Goal: Task Accomplishment & Management: Manage account settings

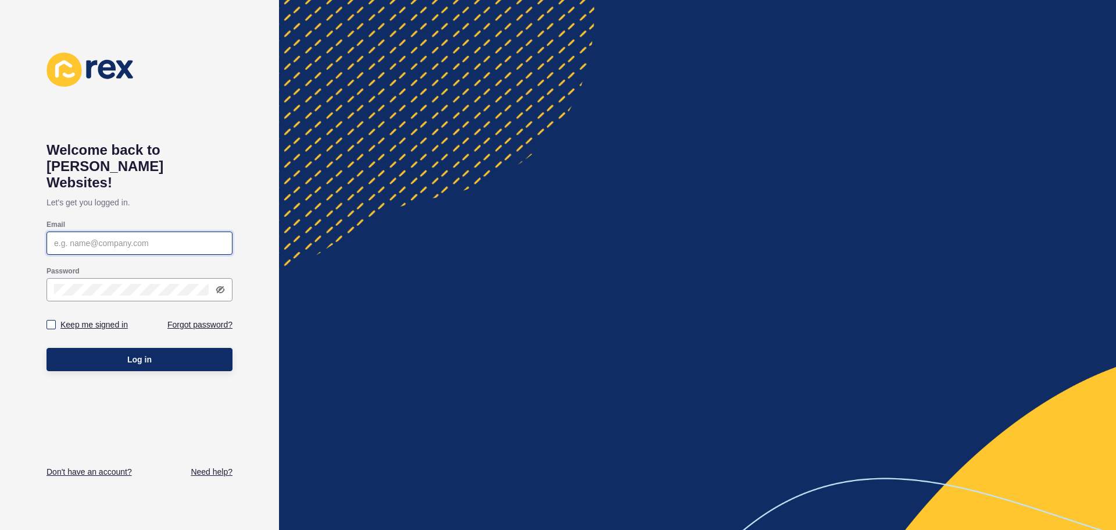
type input "[PERSON_NAME][EMAIL_ADDRESS][DOMAIN_NAME]"
click at [84, 319] on label "Keep me signed in" at bounding box center [93, 325] width 67 height 12
click at [56, 321] on input "Keep me signed in" at bounding box center [53, 325] width 8 height 8
checkbox input "true"
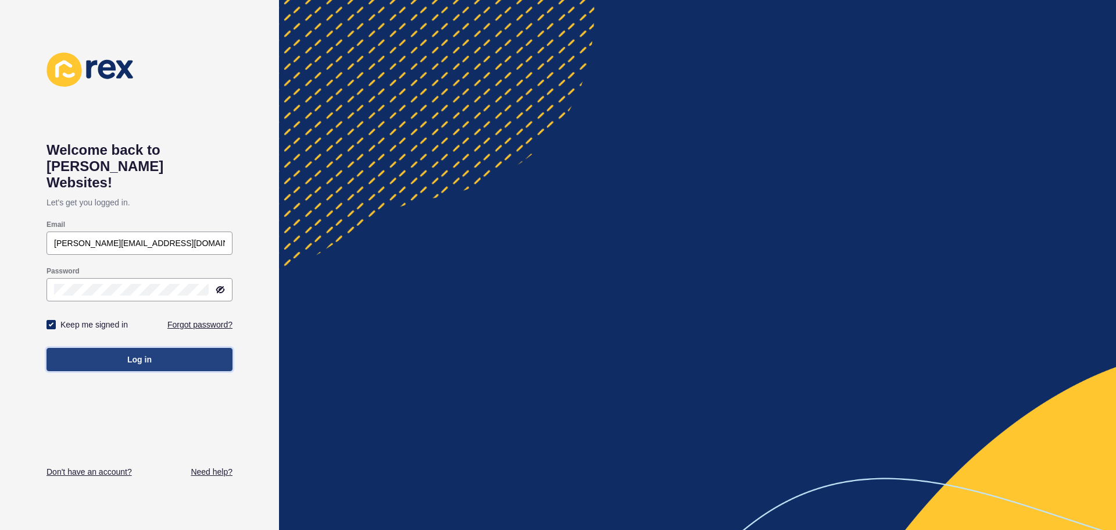
click at [109, 348] on button "Log in" at bounding box center [140, 359] width 186 height 23
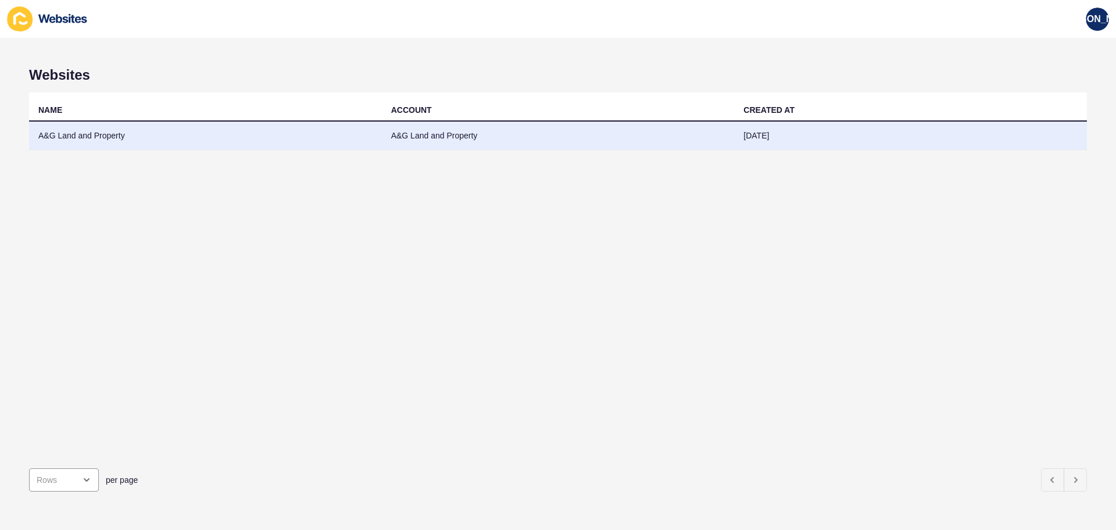
click at [178, 137] on td "A&G Land and Property" at bounding box center [205, 135] width 353 height 28
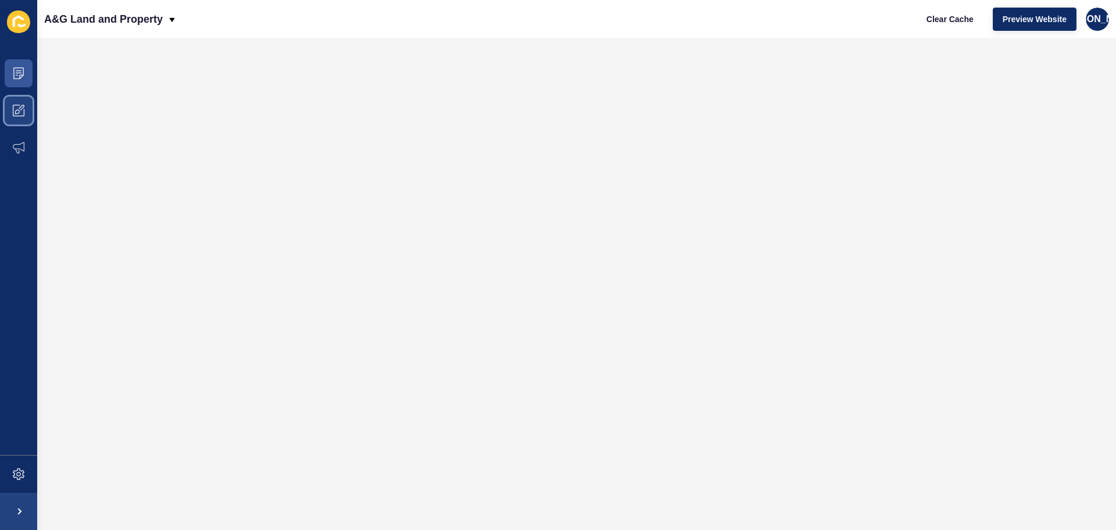
click at [28, 116] on span at bounding box center [18, 110] width 37 height 37
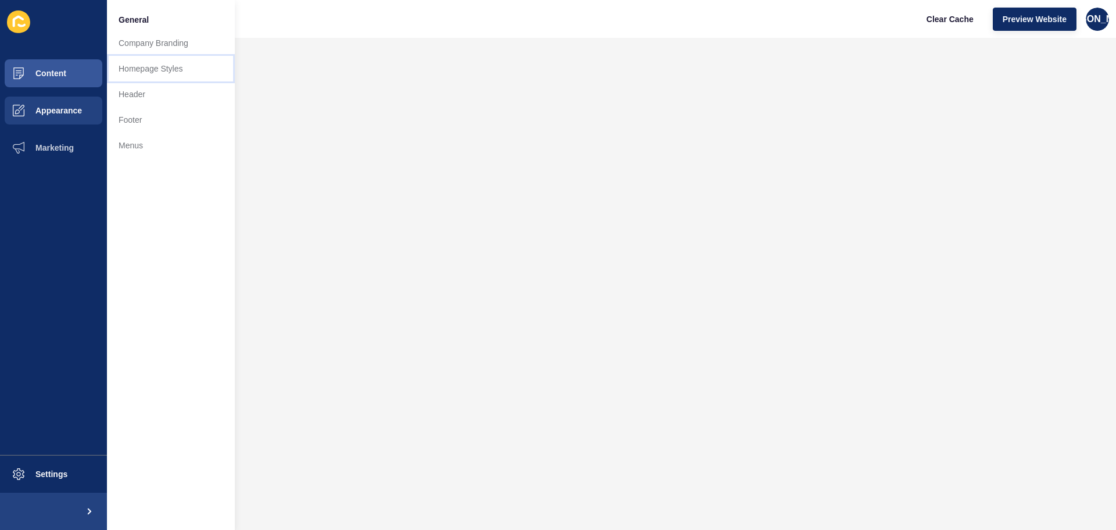
click at [148, 74] on link "Homepage Styles" at bounding box center [171, 69] width 128 height 26
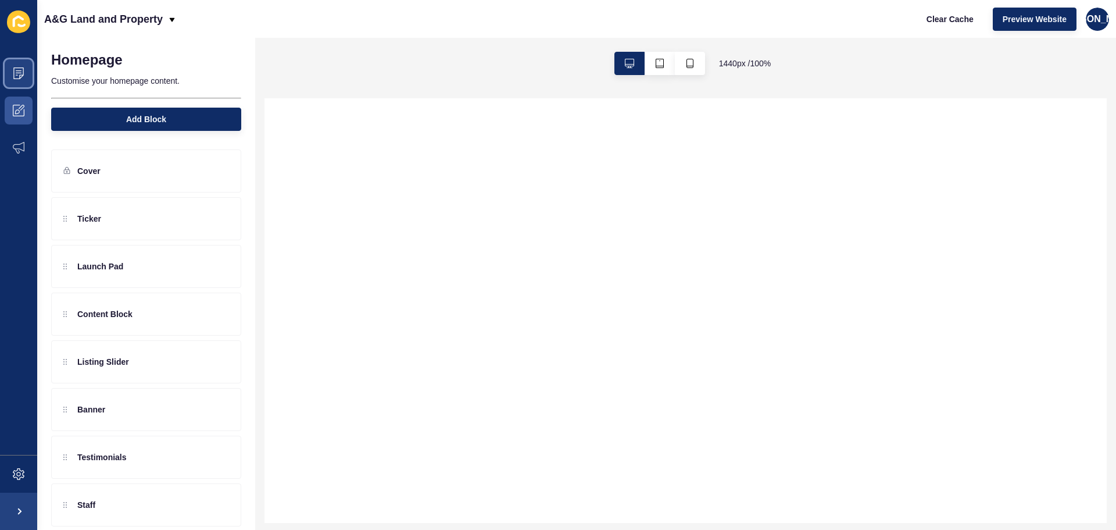
click at [21, 74] on icon at bounding box center [19, 73] width 12 height 12
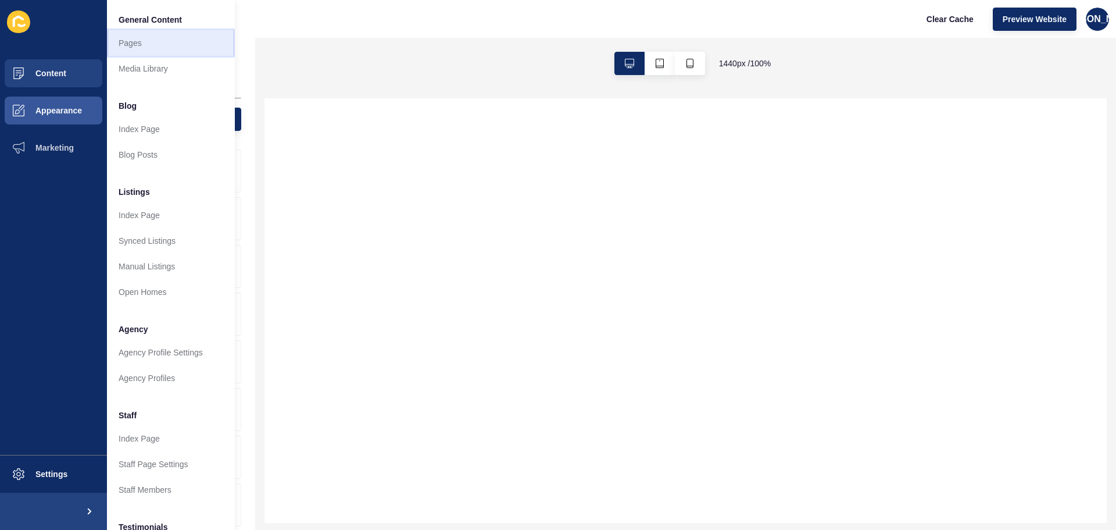
click at [146, 51] on link "Pages" at bounding box center [171, 43] width 128 height 26
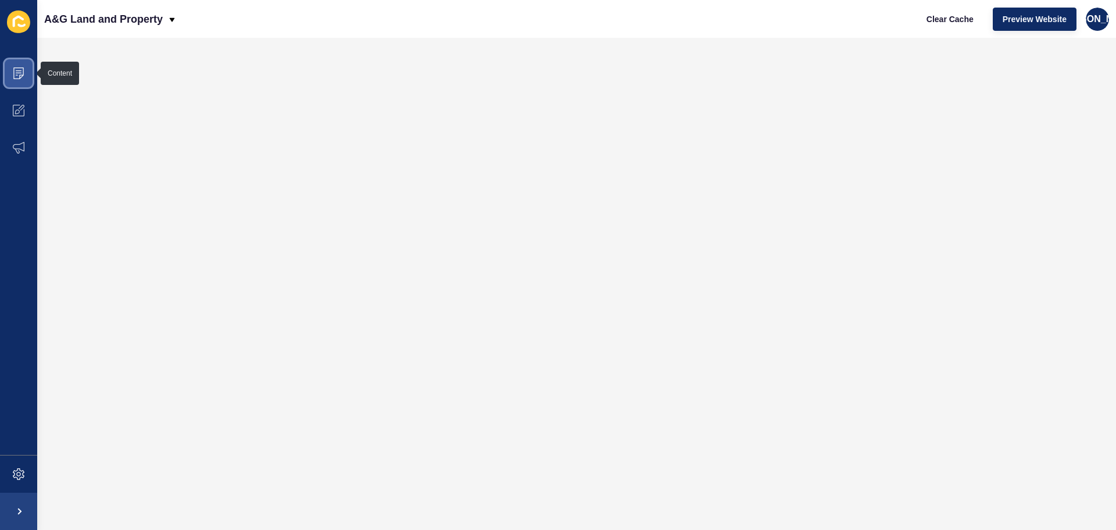
click at [19, 79] on span at bounding box center [18, 73] width 37 height 37
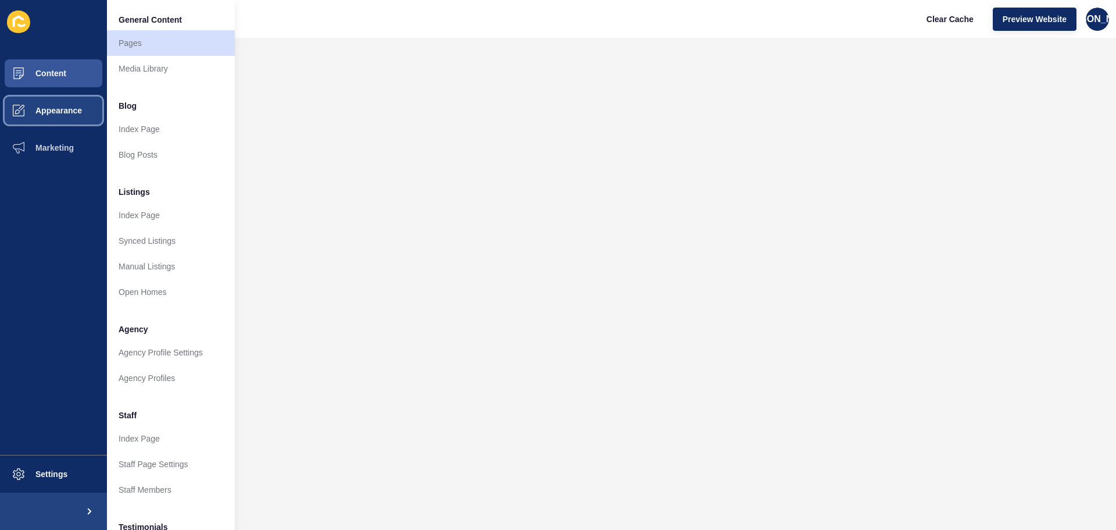
click at [80, 93] on button "Appearance" at bounding box center [53, 110] width 107 height 37
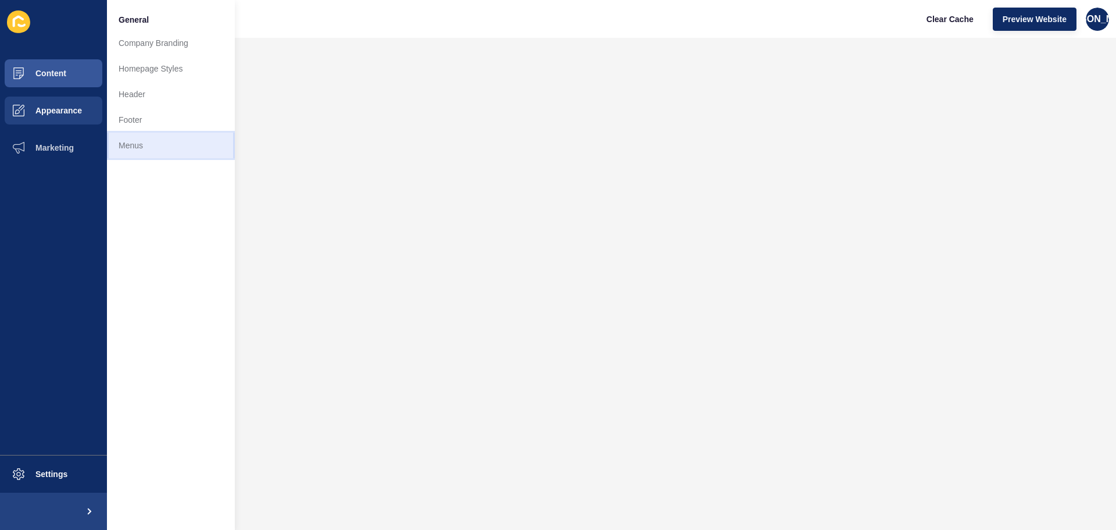
click at [149, 137] on link "Menus" at bounding box center [171, 146] width 128 height 26
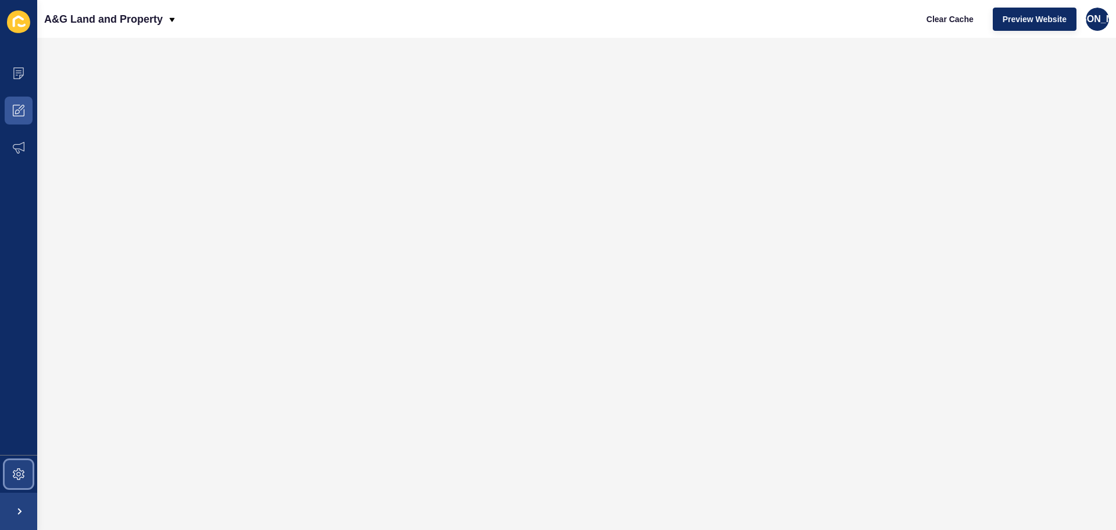
click at [9, 480] on span at bounding box center [18, 473] width 37 height 37
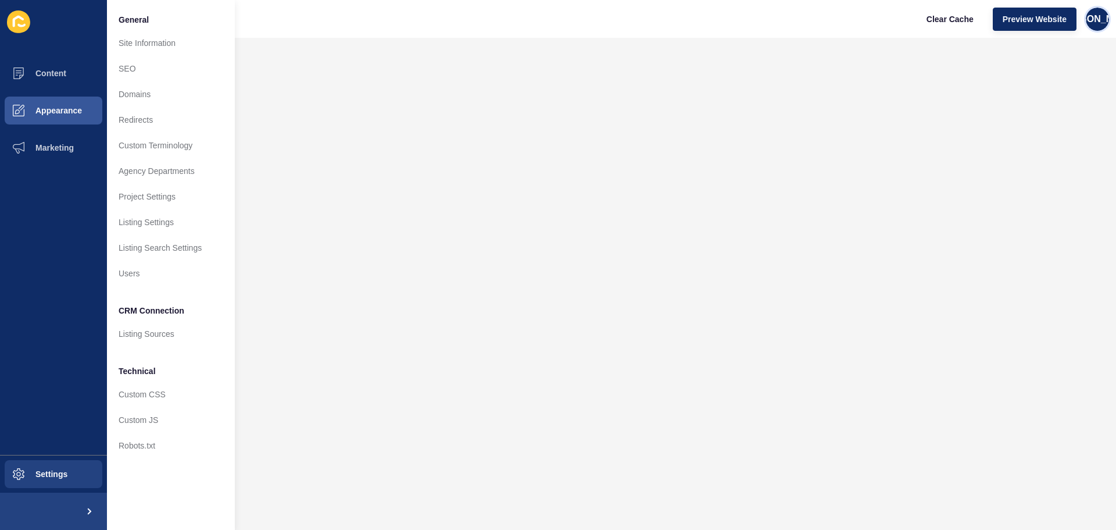
click at [1093, 19] on span "[PERSON_NAME]" at bounding box center [1097, 19] width 78 height 12
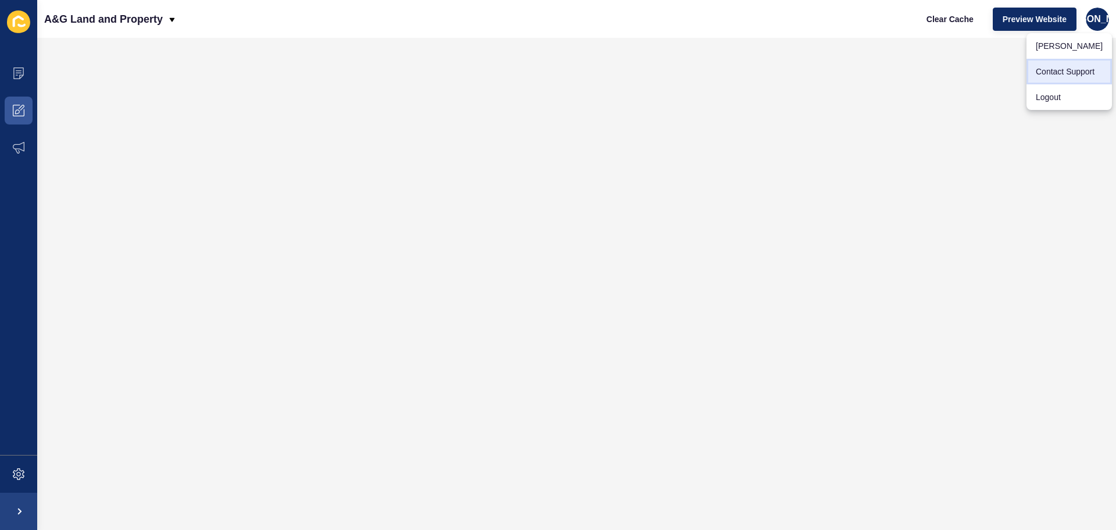
click at [1082, 72] on link "Contact Support" at bounding box center [1068, 72] width 85 height 26
click at [10, 94] on span at bounding box center [18, 110] width 37 height 37
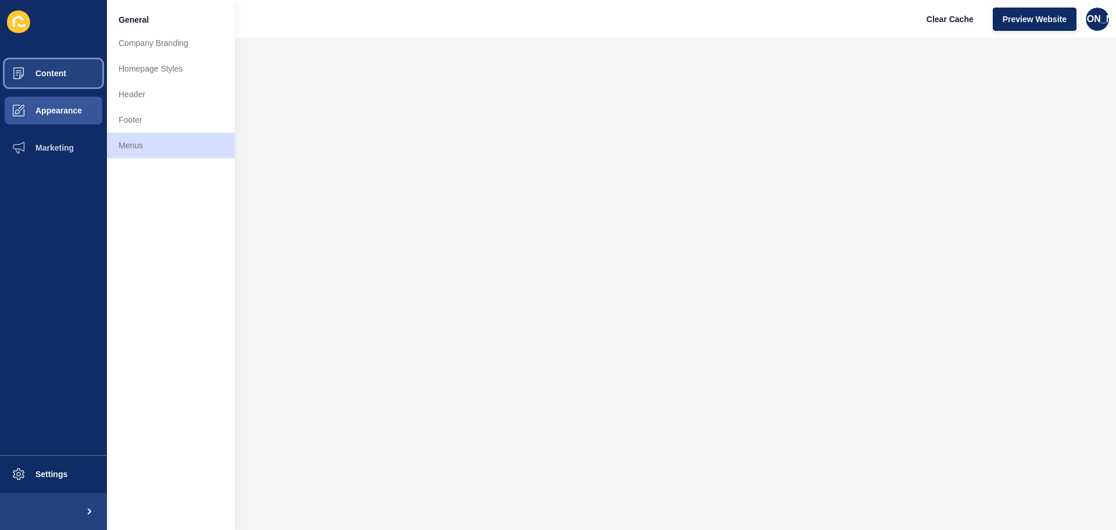
click at [61, 80] on button "Content" at bounding box center [53, 73] width 107 height 37
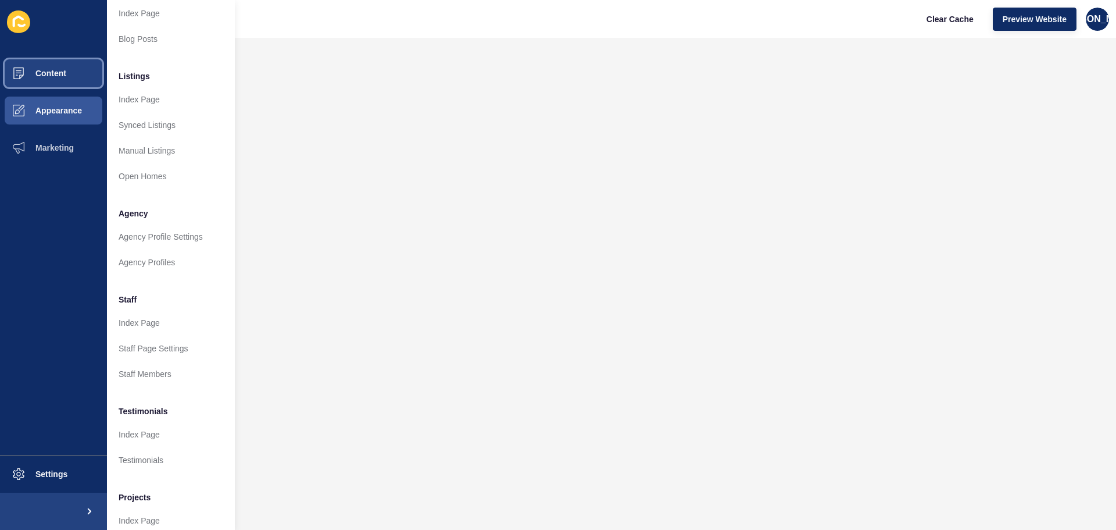
scroll to position [116, 0]
click at [157, 262] on link "Agency Profiles" at bounding box center [171, 262] width 128 height 26
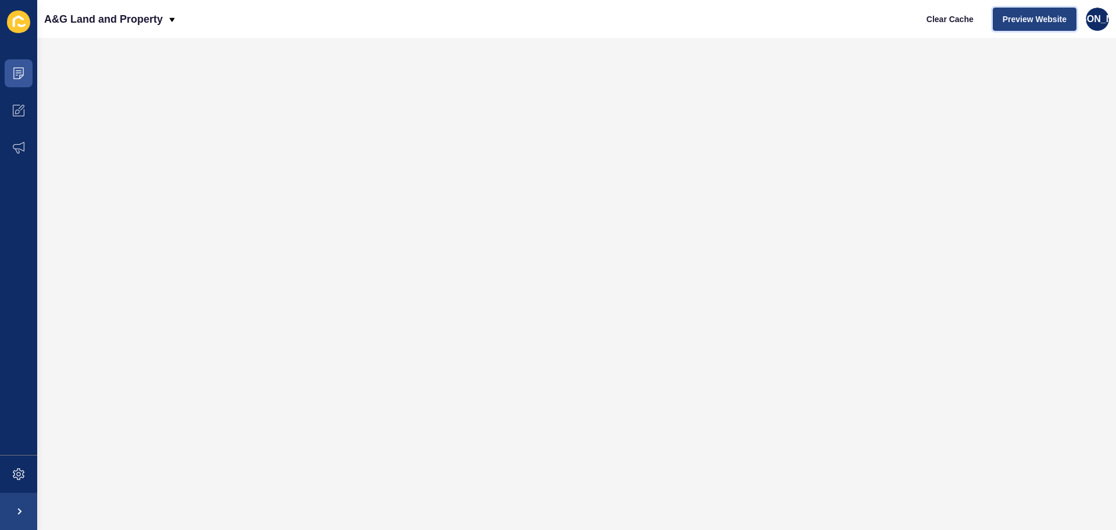
click at [1052, 11] on button "Preview Website" at bounding box center [1035, 19] width 84 height 23
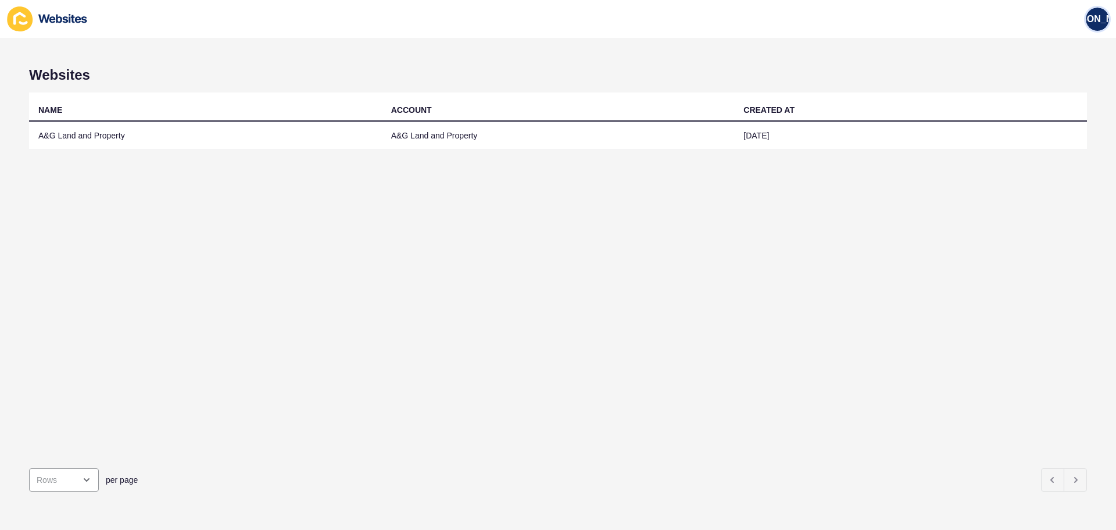
click at [1095, 14] on span "[PERSON_NAME]" at bounding box center [1097, 19] width 78 height 12
click at [1055, 75] on link "Contact Support" at bounding box center [1068, 72] width 85 height 26
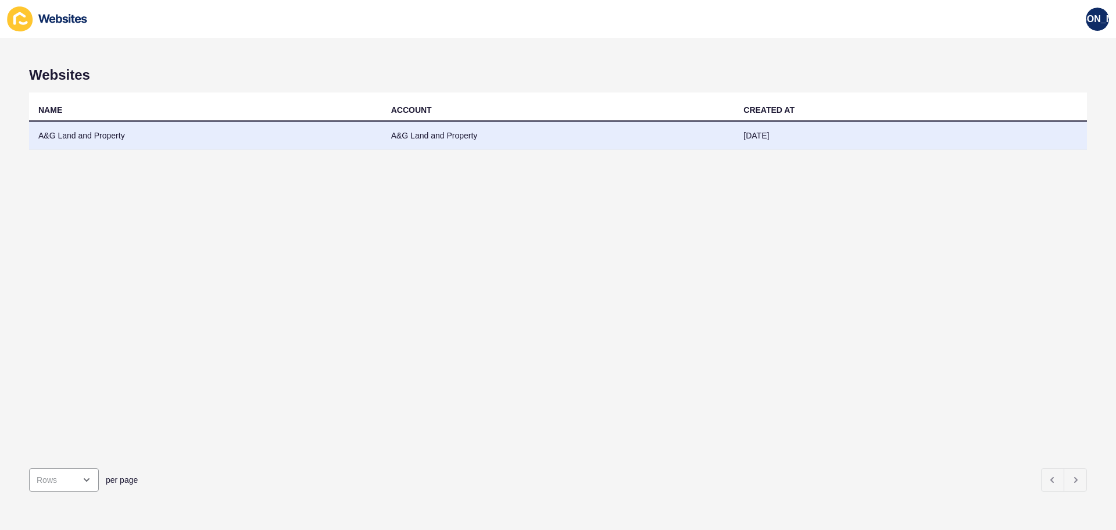
click at [153, 148] on td "A&G Land and Property" at bounding box center [205, 135] width 353 height 28
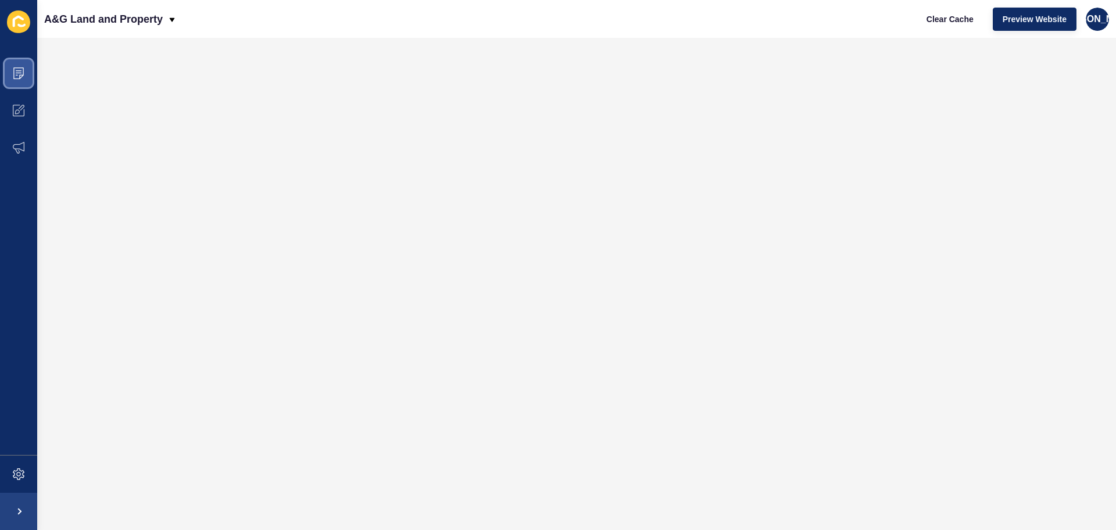
click at [24, 68] on span at bounding box center [18, 73] width 37 height 37
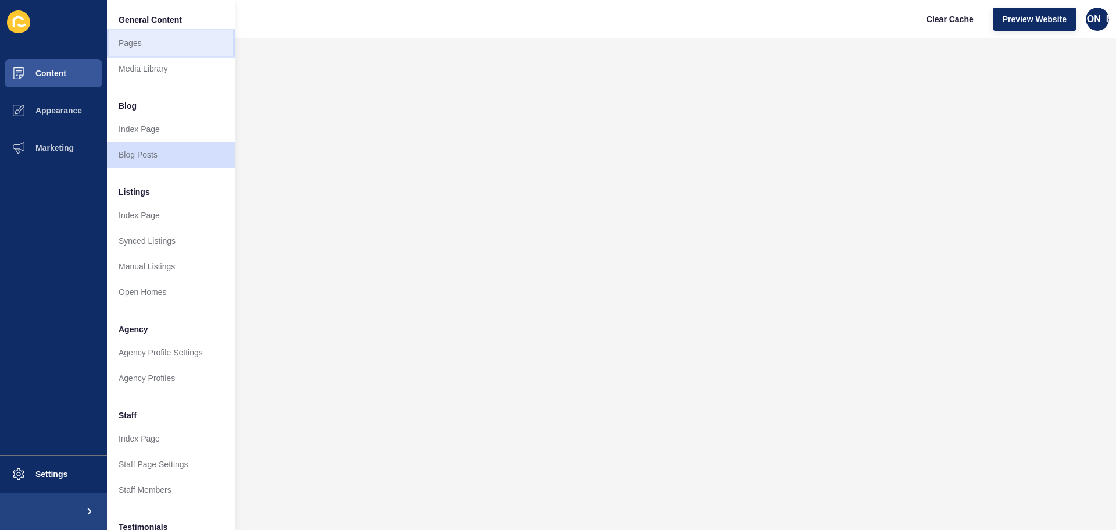
click at [149, 46] on link "Pages" at bounding box center [171, 43] width 128 height 26
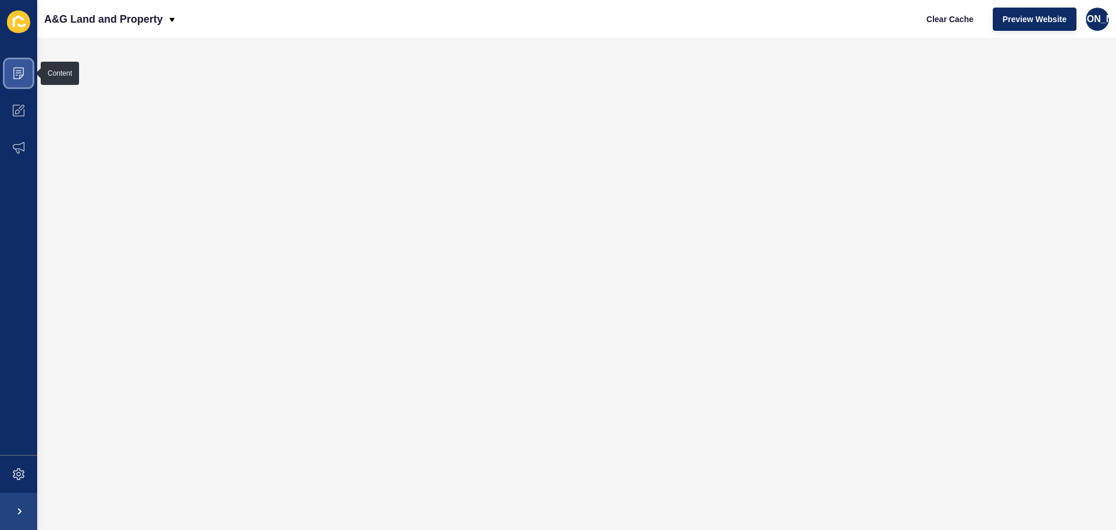
click at [17, 86] on span at bounding box center [18, 73] width 37 height 37
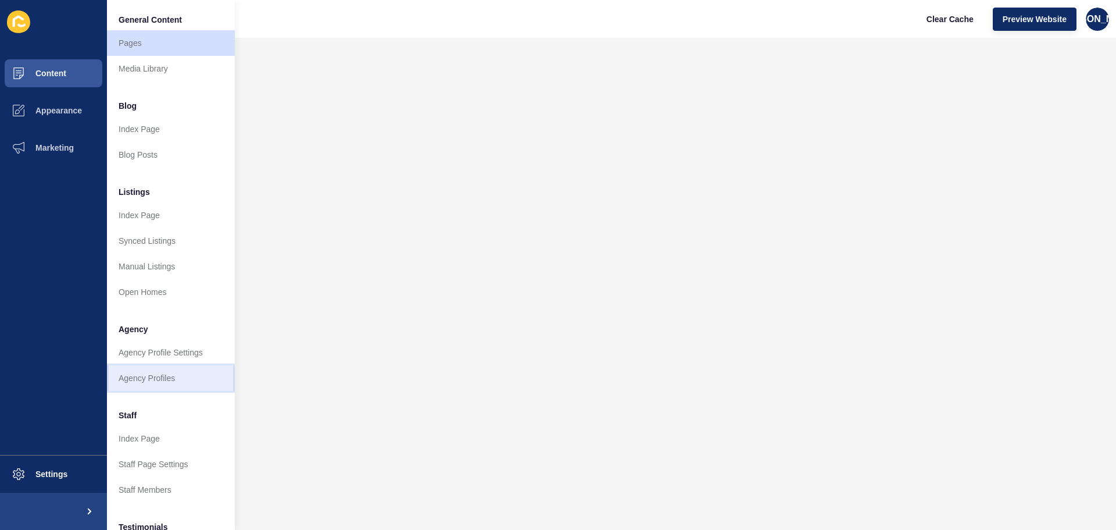
click at [167, 370] on link "Agency Profiles" at bounding box center [171, 378] width 128 height 26
